Goal: Go to known website: Go to known website

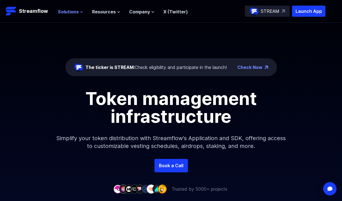
click at [69, 14] on span "Solutions" at bounding box center [68, 11] width 21 height 7
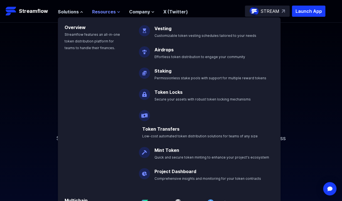
click at [100, 10] on span "Resources" at bounding box center [104, 11] width 24 height 7
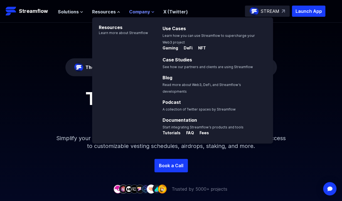
click at [140, 11] on span "Company" at bounding box center [139, 11] width 21 height 7
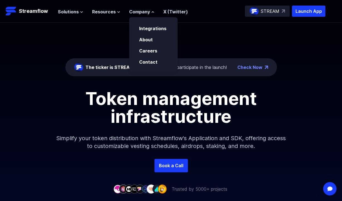
click at [172, 11] on link "X (Twitter)" at bounding box center [176, 12] width 25 height 6
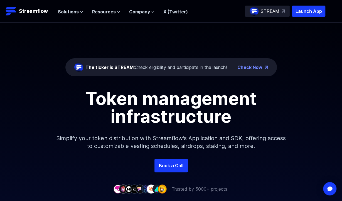
click at [269, 12] on p "STREAM" at bounding box center [270, 11] width 19 height 7
click at [307, 13] on p "Launch App" at bounding box center [308, 11] width 33 height 11
